Goal: Information Seeking & Learning: Learn about a topic

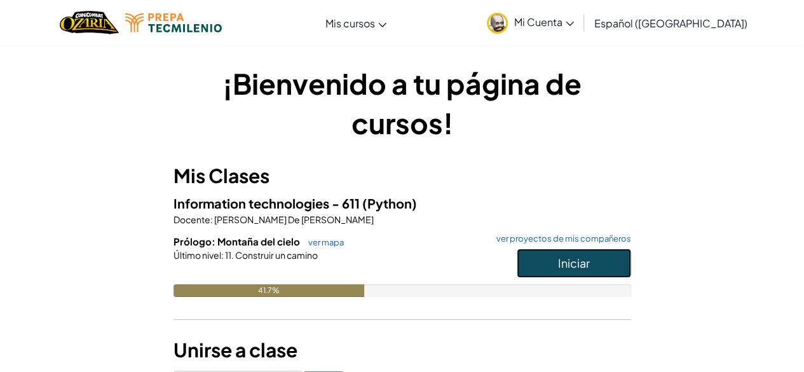
click at [568, 265] on span "Iniciar" at bounding box center [574, 262] width 32 height 15
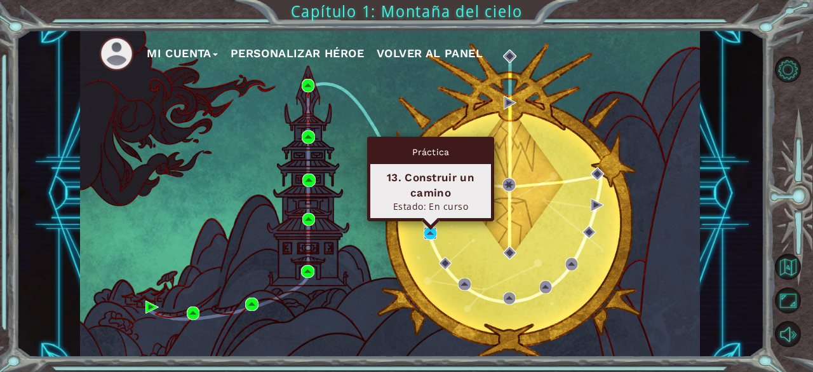
click at [428, 231] on img at bounding box center [430, 233] width 13 height 13
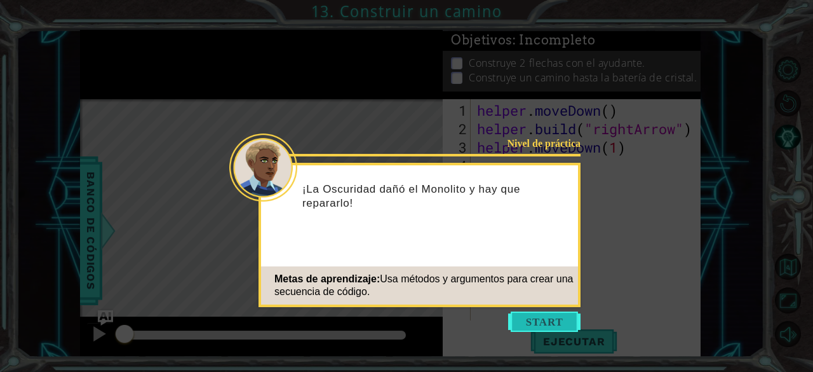
click at [552, 323] on button "Start" at bounding box center [544, 321] width 72 height 20
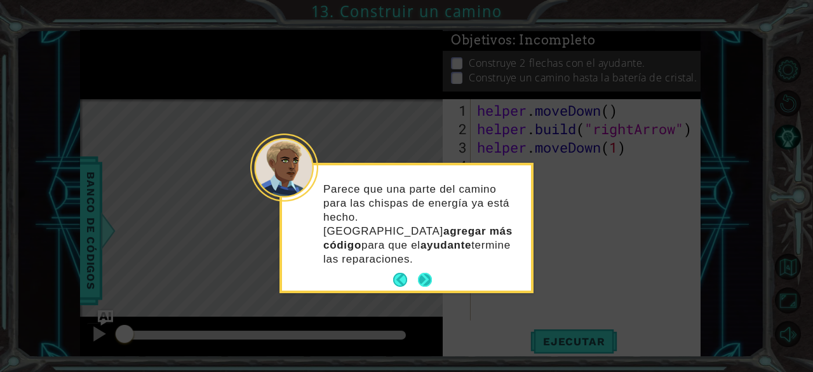
click at [419, 273] on button "Next" at bounding box center [425, 280] width 14 height 14
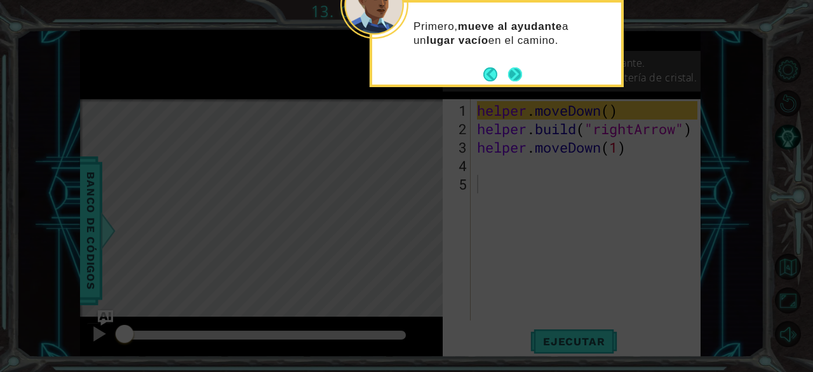
click at [522, 67] on button "Next" at bounding box center [515, 74] width 14 height 14
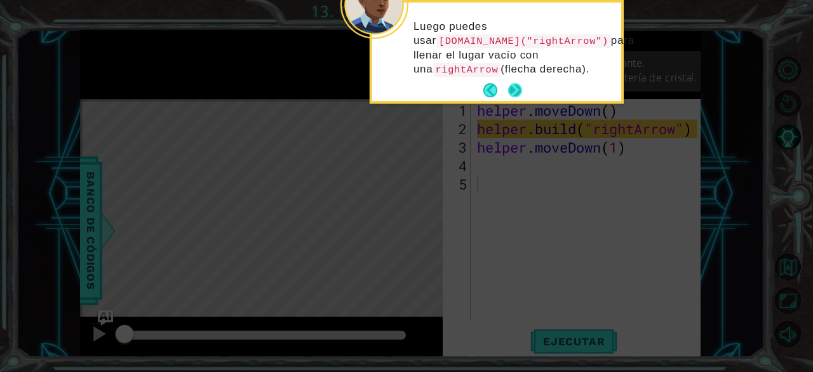
click at [513, 85] on button "Next" at bounding box center [515, 90] width 14 height 14
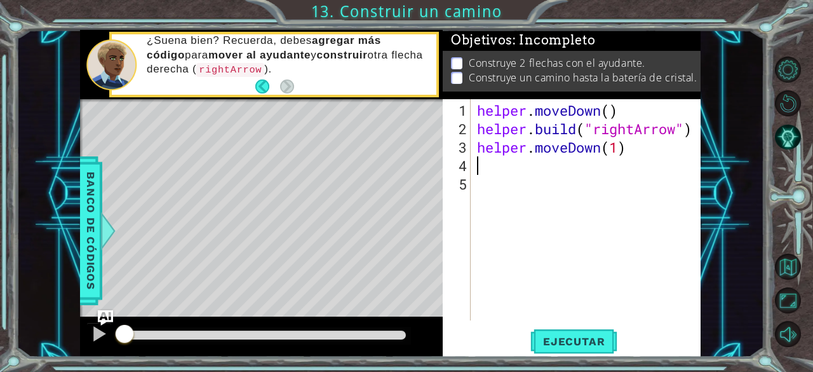
click at [479, 161] on div "helper . moveDown ( ) helper . build ( "rightArrow" ) helper . moveDown ( 1 )" at bounding box center [590, 230] width 230 height 258
click at [588, 342] on span "Ejecutar" at bounding box center [574, 341] width 87 height 13
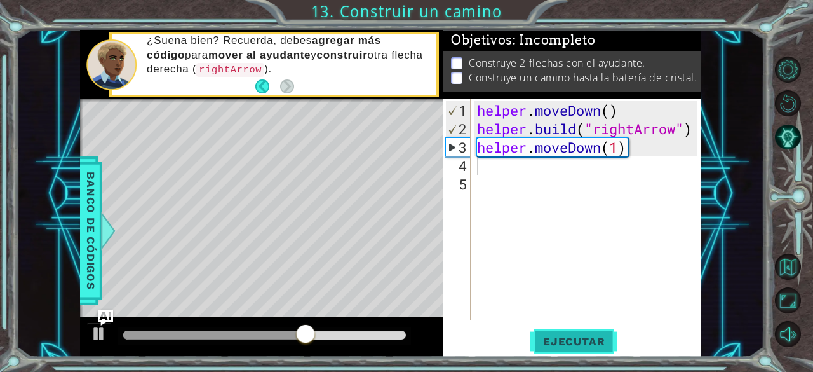
click at [573, 341] on span "Ejecutar" at bounding box center [574, 341] width 87 height 13
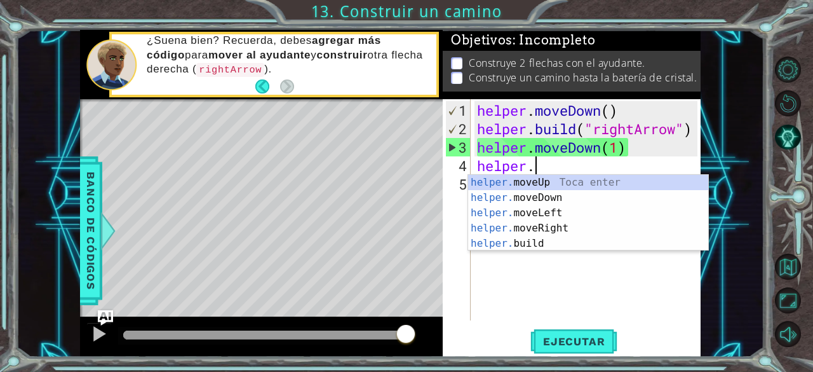
scroll to position [0, 2]
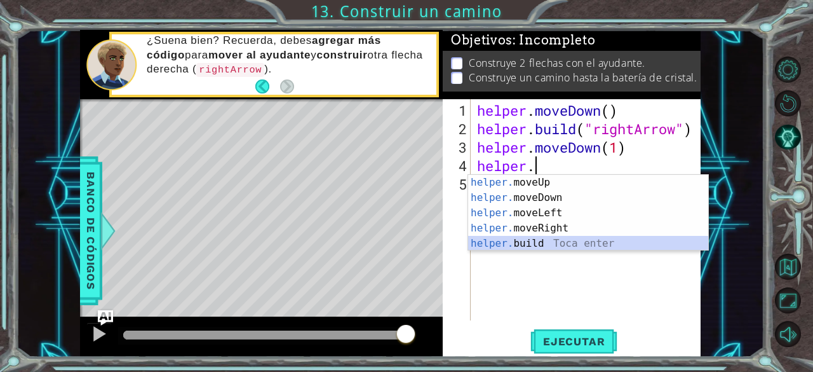
click at [539, 247] on div "helper. moveUp Toca enter helper. moveDown Toca enter helper. moveLeft Toca ent…" at bounding box center [588, 228] width 241 height 107
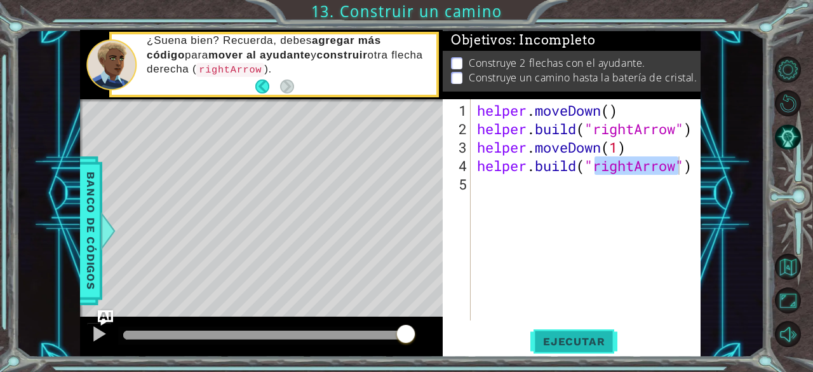
click at [575, 348] on button "Ejecutar" at bounding box center [574, 342] width 87 height 26
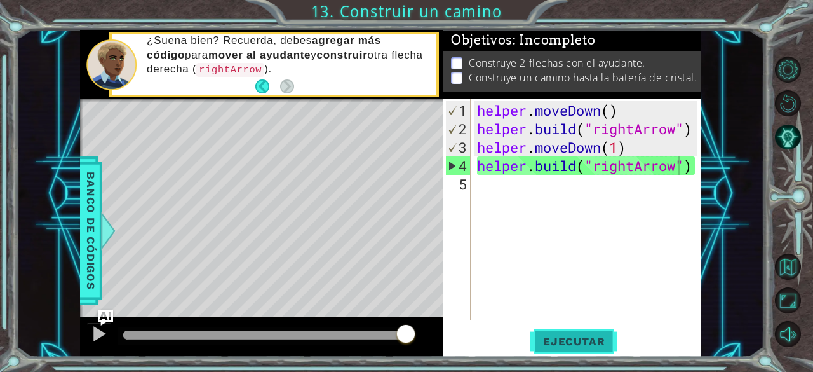
click at [570, 343] on span "Ejecutar" at bounding box center [574, 341] width 87 height 13
click at [619, 148] on div "helper . moveDown ( ) helper . build ( "rightArrow" ) helper . moveDown ( 1 ) h…" at bounding box center [590, 230] width 230 height 258
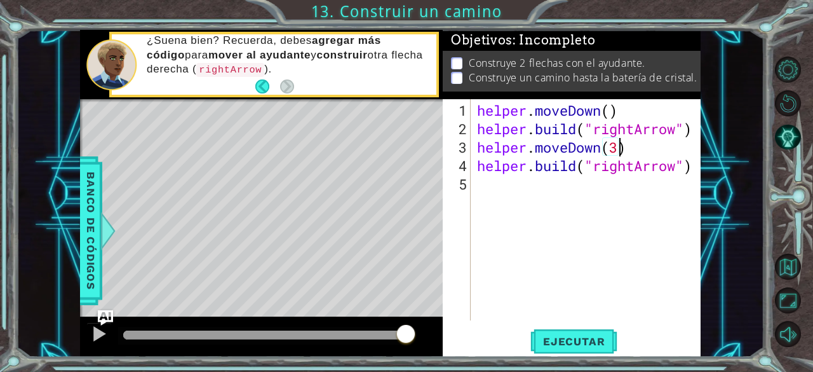
scroll to position [0, 6]
click at [566, 332] on button "Ejecutar" at bounding box center [574, 342] width 87 height 26
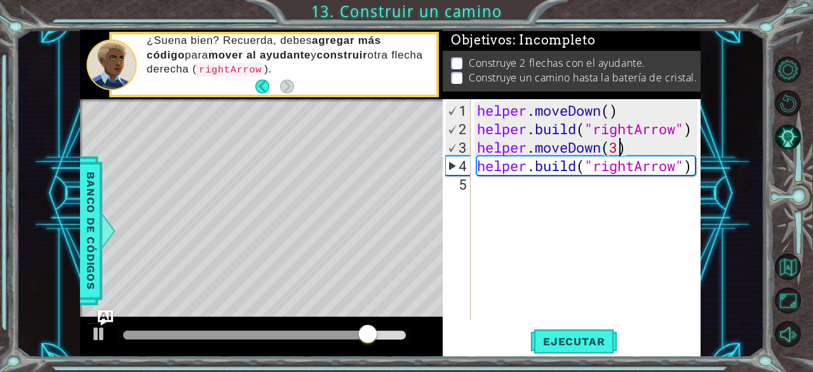
click at [602, 152] on div "helper . moveDown ( ) helper . build ( "rightArrow" ) helper . moveDown ( 3 ) h…" at bounding box center [590, 230] width 230 height 258
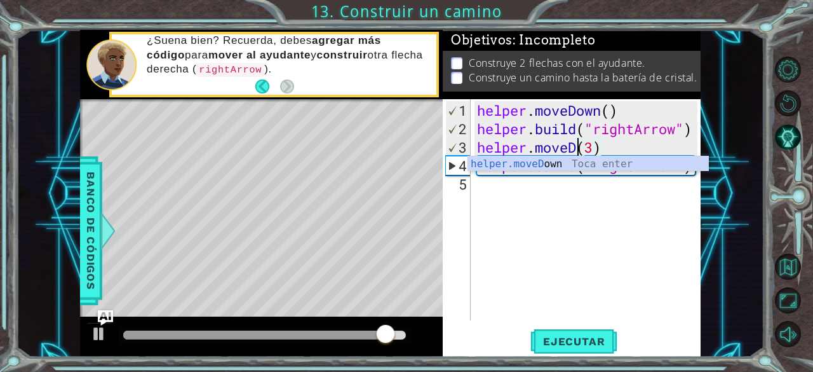
scroll to position [0, 4]
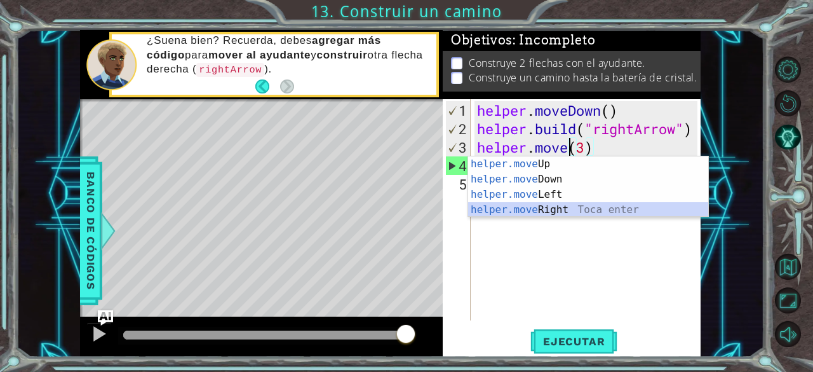
click at [554, 214] on div "helper.move Up Toca enter helper.move Down Toca enter helper.move Left Toca ent…" at bounding box center [588, 202] width 241 height 92
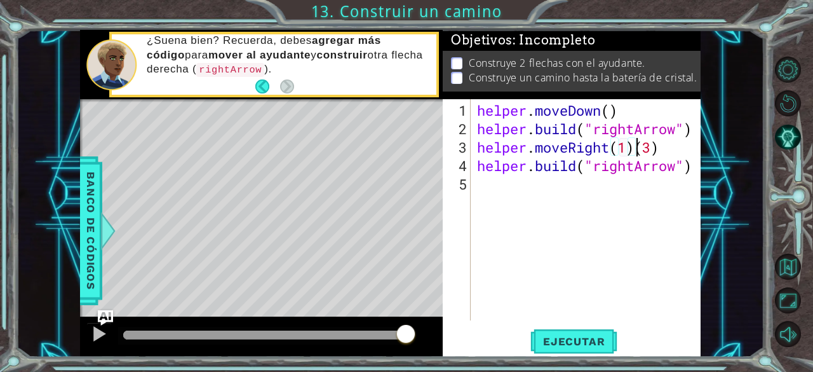
click at [633, 149] on div "helper . moveDown ( ) helper . build ( "rightArrow" ) helper . moveRight ( 1 ) …" at bounding box center [590, 230] width 230 height 258
type textarea "helper.moveRight(3)"
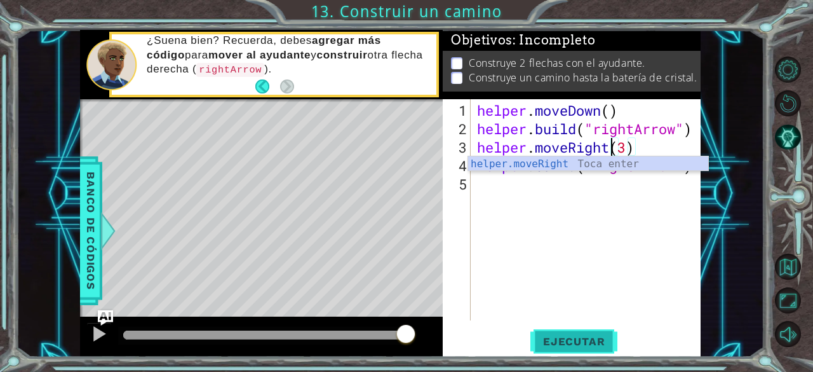
click at [564, 342] on span "Ejecutar" at bounding box center [574, 341] width 87 height 13
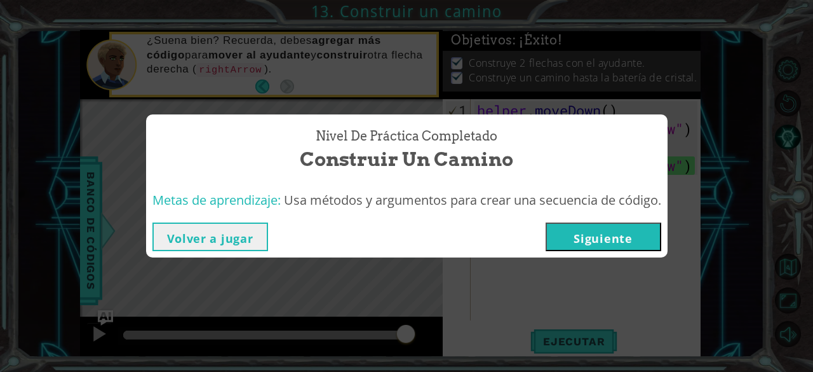
click at [643, 234] on button "Siguiente" at bounding box center [604, 236] width 116 height 29
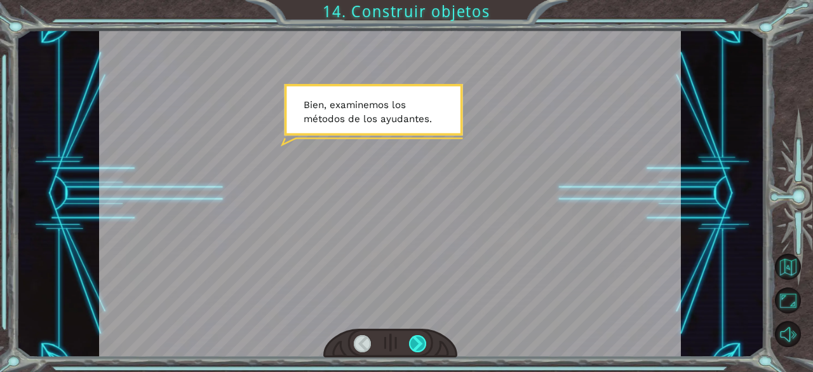
click at [419, 341] on div at bounding box center [418, 344] width 18 height 18
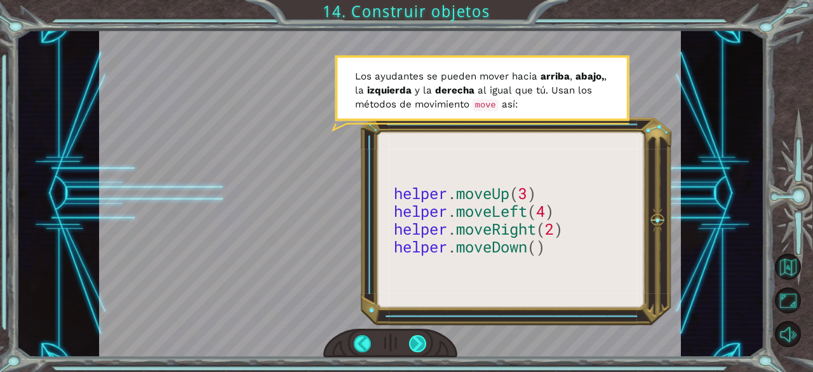
click at [418, 339] on div at bounding box center [418, 344] width 18 height 18
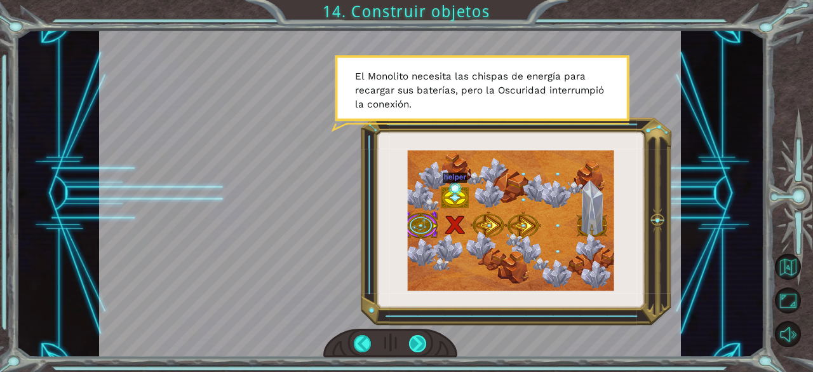
click at [418, 339] on div at bounding box center [418, 344] width 18 height 18
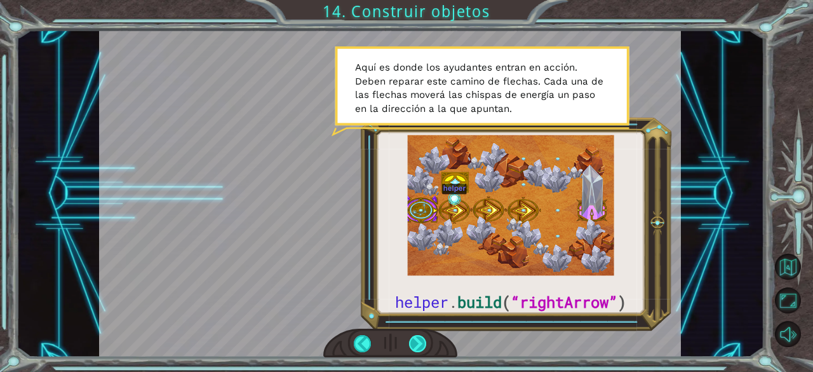
click at [418, 336] on div at bounding box center [418, 344] width 18 height 18
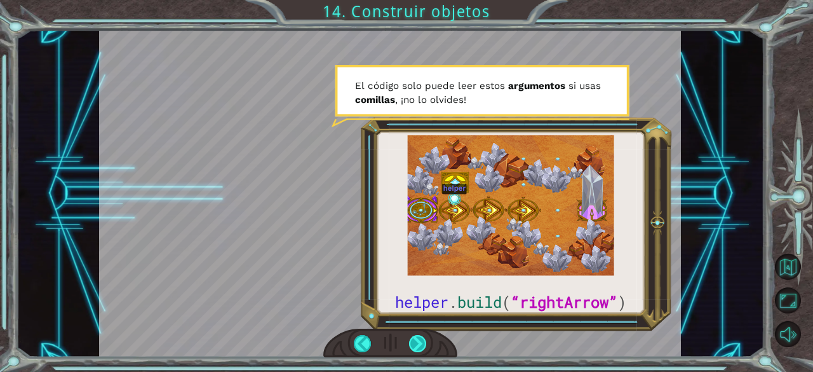
click at [418, 336] on div at bounding box center [418, 344] width 18 height 18
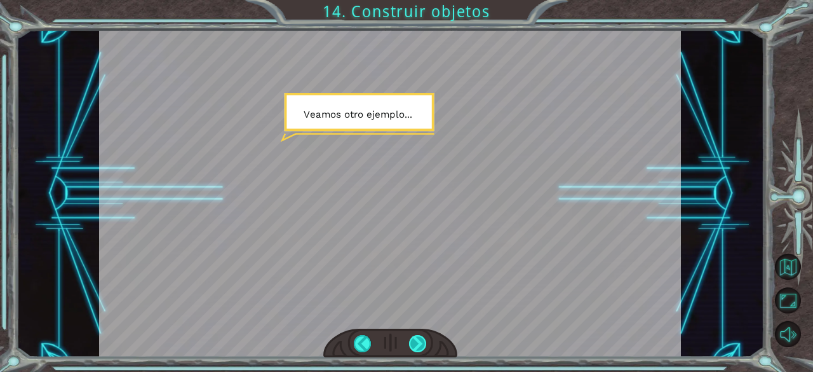
click at [418, 336] on div at bounding box center [418, 344] width 18 height 18
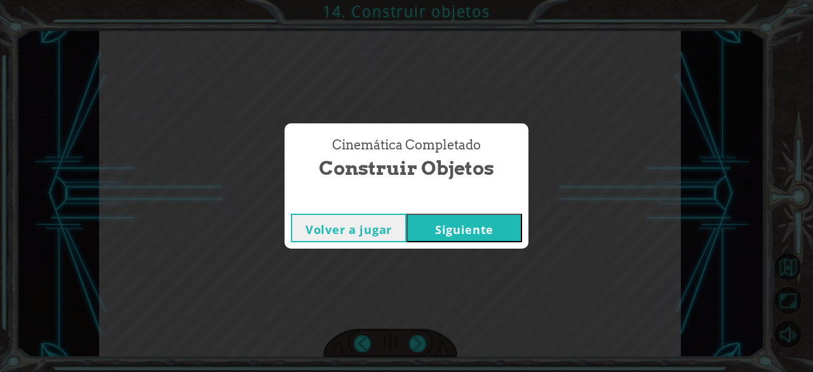
click at [503, 227] on button "Siguiente" at bounding box center [465, 228] width 116 height 29
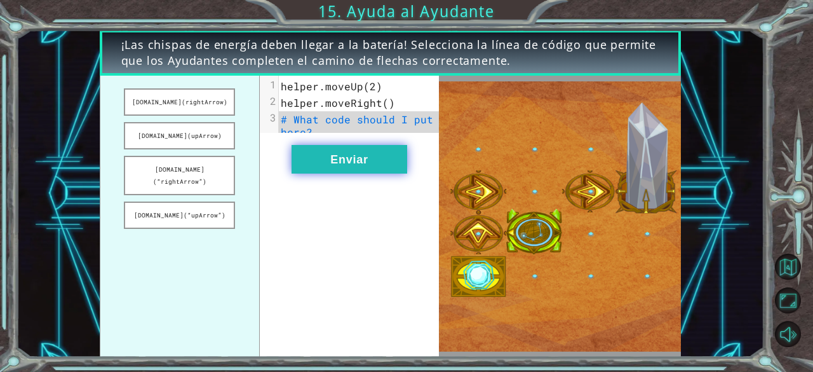
click at [353, 170] on button "Enviar" at bounding box center [350, 159] width 116 height 29
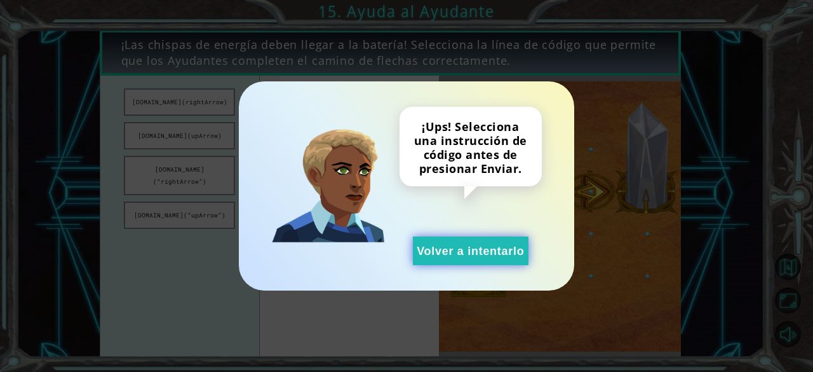
click at [456, 245] on button "Volver a intentarlo" at bounding box center [471, 250] width 116 height 29
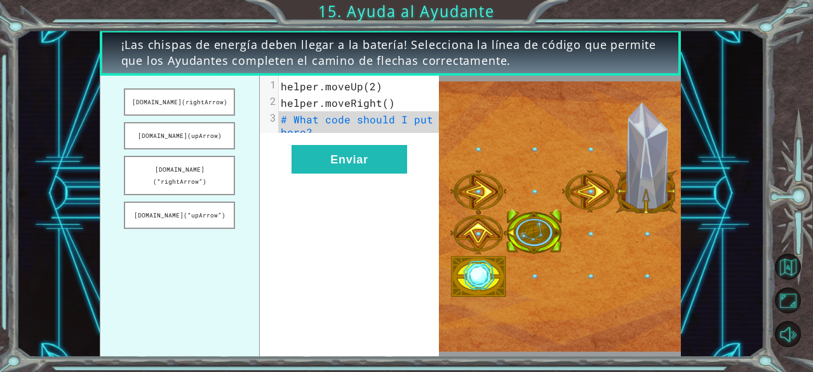
drag, startPoint x: 188, startPoint y: 99, endPoint x: 275, endPoint y: 142, distance: 97.5
click at [275, 142] on div "[DOMAIN_NAME](rightArrow) [DOMAIN_NAME](upArrow) [DOMAIN_NAME](“rightArrow”) [D…" at bounding box center [270, 216] width 340 height 281
click at [205, 105] on button "[DOMAIN_NAME](rightArrow)" at bounding box center [179, 101] width 111 height 27
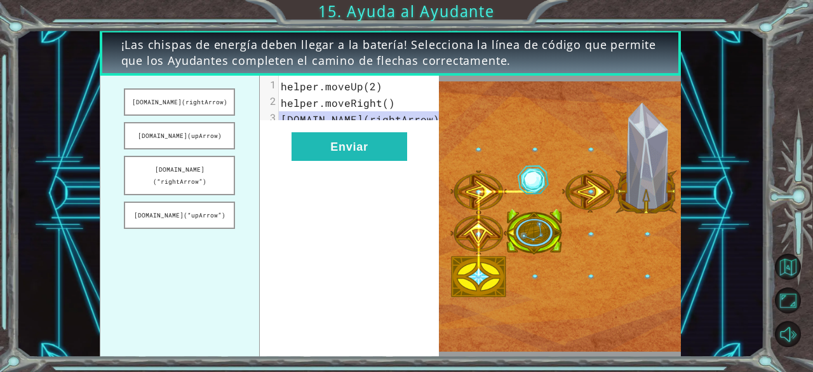
click at [170, 151] on ul "[DOMAIN_NAME](rightArrow) [DOMAIN_NAME](upArrow) [DOMAIN_NAME](“rightArrow”) [D…" at bounding box center [180, 216] width 160 height 281
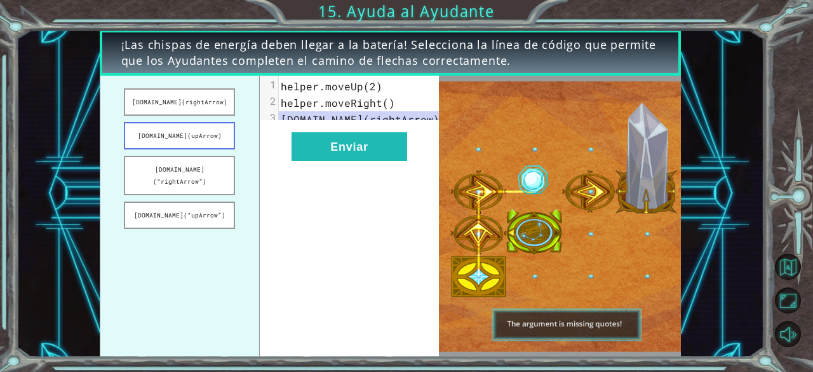
click at [184, 135] on button "[DOMAIN_NAME](upArrow)" at bounding box center [179, 135] width 111 height 27
click at [194, 166] on button "[DOMAIN_NAME](“rightArrow”)" at bounding box center [179, 175] width 111 height 39
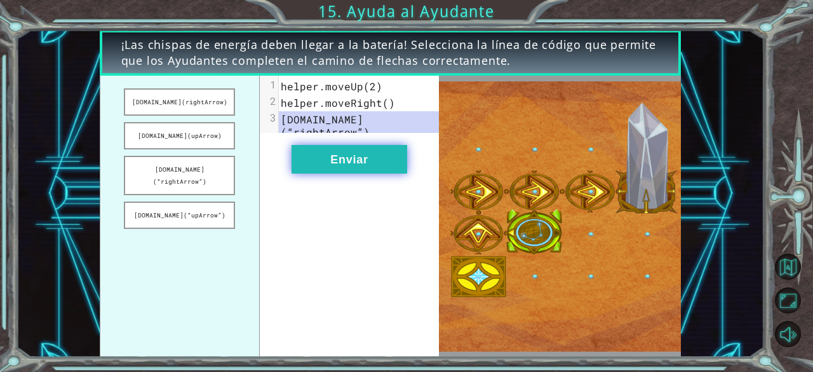
click at [358, 170] on button "Enviar" at bounding box center [350, 159] width 116 height 29
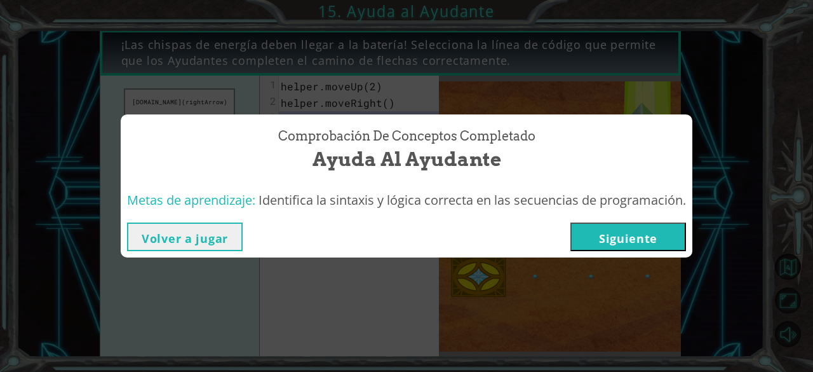
click at [646, 229] on button "Siguiente" at bounding box center [629, 236] width 116 height 29
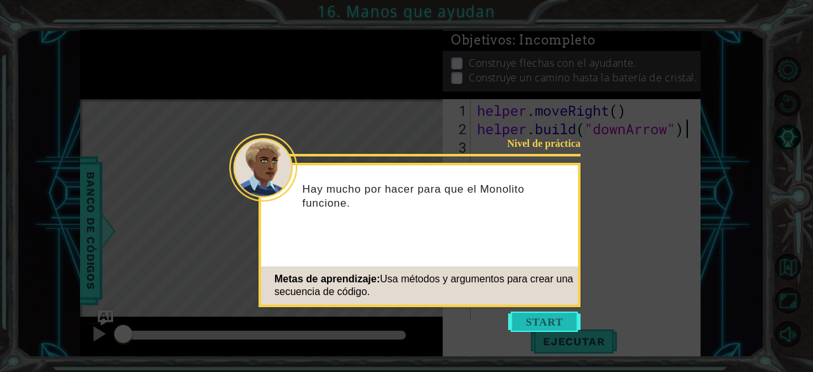
click at [529, 321] on button "Start" at bounding box center [544, 321] width 72 height 20
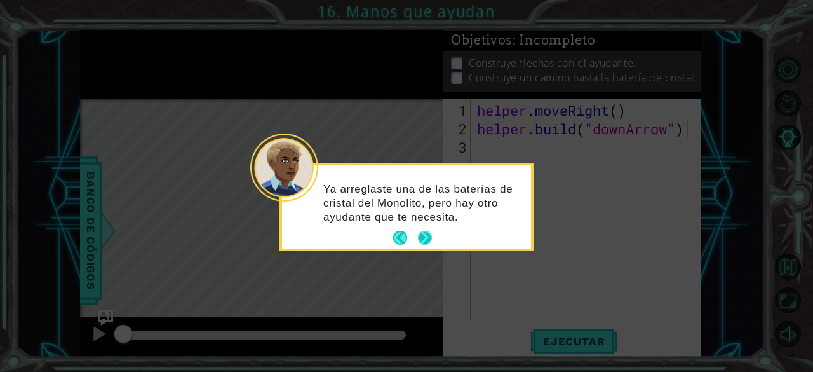
click at [428, 241] on button "Next" at bounding box center [425, 238] width 14 height 14
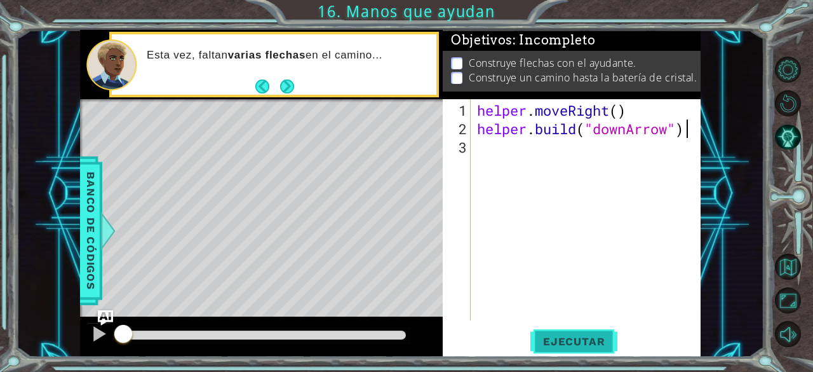
click at [594, 341] on span "Ejecutar" at bounding box center [574, 341] width 87 height 13
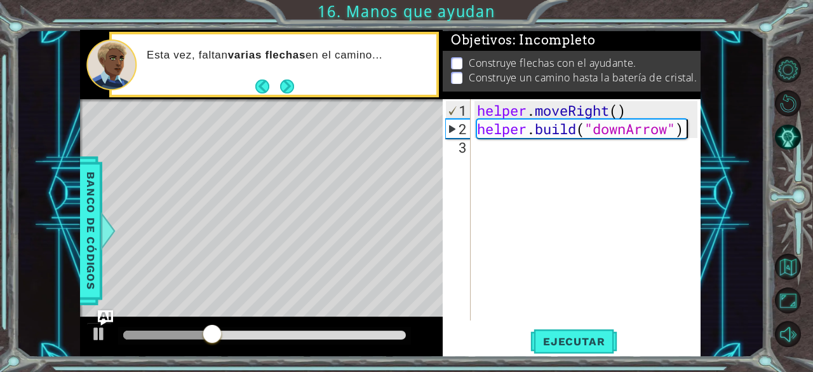
click at [561, 156] on div "helper . moveRight ( ) helper . build ( "downArrow" )" at bounding box center [590, 230] width 230 height 258
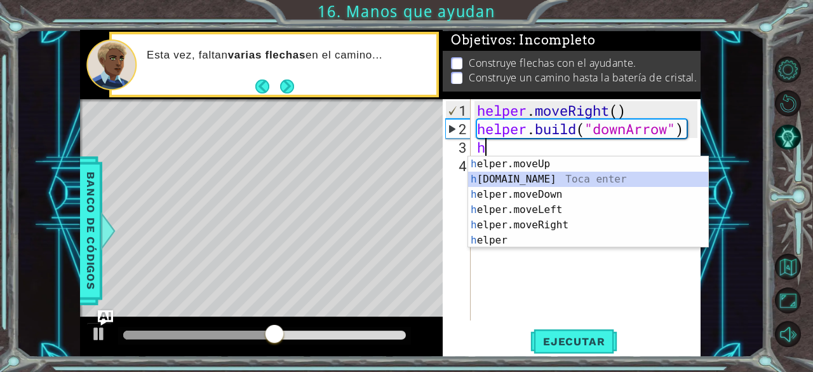
click at [548, 176] on div "h elper.moveUp Toca enter h [DOMAIN_NAME] Toca enter h elper.moveDown Toca ente…" at bounding box center [588, 217] width 241 height 122
type textarea "[DOMAIN_NAME]("rightArrow")"
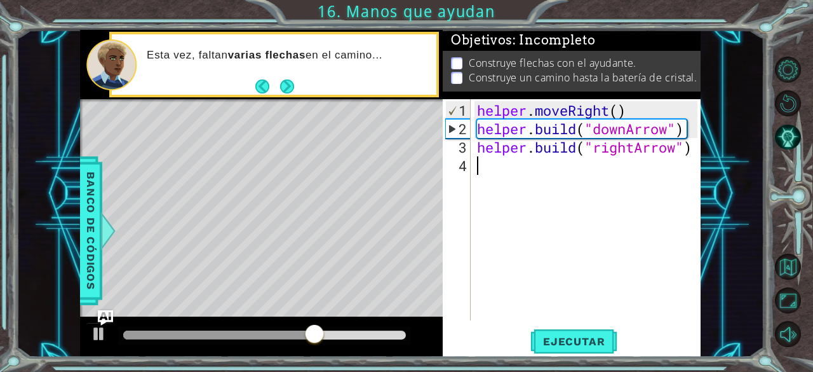
click at [548, 176] on div "helper . moveRight ( ) helper . build ( "downArrow" ) helper . build ( "rightAr…" at bounding box center [590, 230] width 230 height 258
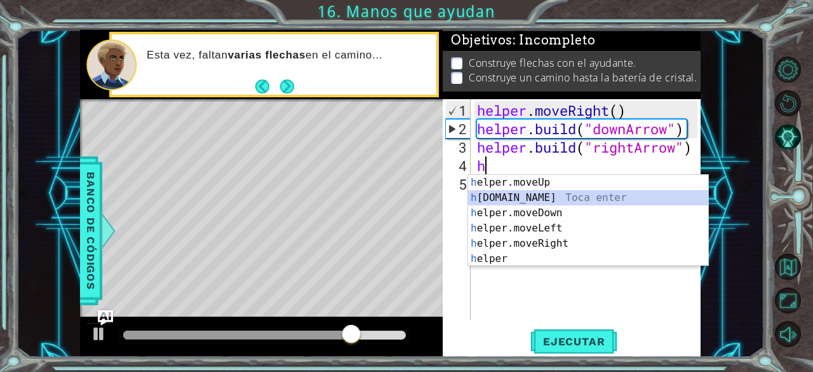
click at [534, 193] on div "h elper.moveUp Toca enter h [DOMAIN_NAME] Toca enter h elper.moveDown Toca ente…" at bounding box center [588, 236] width 241 height 122
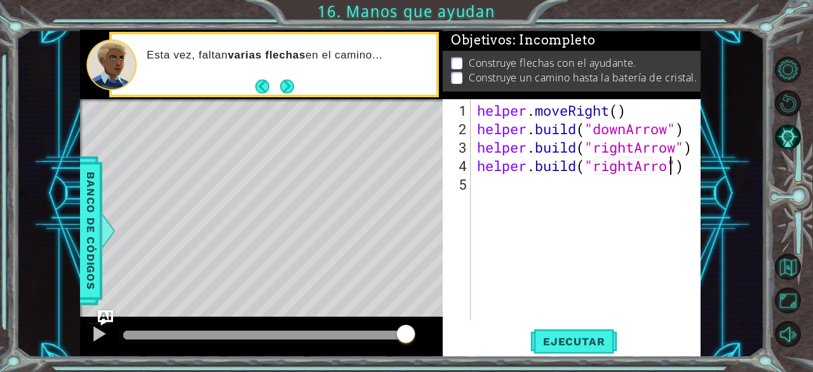
scroll to position [0, 9]
type textarea "[DOMAIN_NAME]("rightArrow")"
click at [553, 348] on span "Ejecutar" at bounding box center [574, 341] width 87 height 13
